Goal: Information Seeking & Learning: Learn about a topic

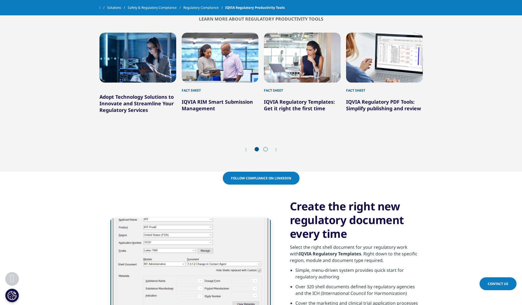
scroll to position [603, 0]
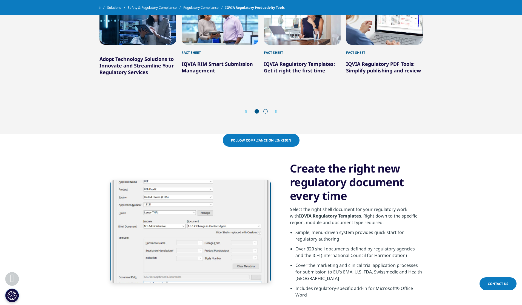
click at [201, 62] on link "IQVIA RIM Smart Submission Management" at bounding box center [217, 67] width 71 height 13
